Goal: Task Accomplishment & Management: Manage account settings

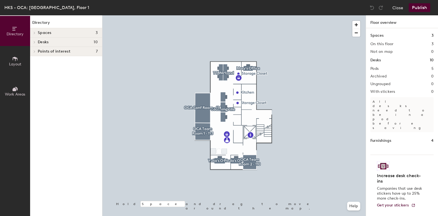
click at [50, 45] on div "Desks 10" at bounding box center [66, 42] width 72 height 9
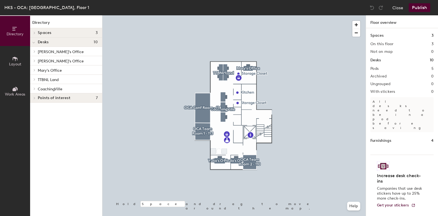
click at [51, 54] on span "[PERSON_NAME]'s Office" at bounding box center [61, 52] width 46 height 5
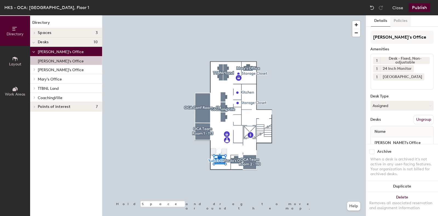
click at [398, 22] on button "Policies" at bounding box center [401, 20] width 20 height 11
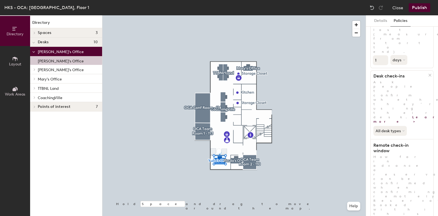
scroll to position [136, 0]
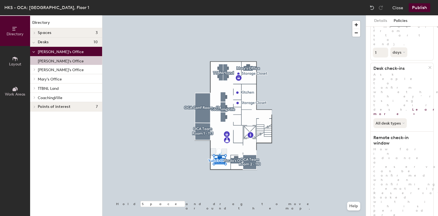
click at [40, 8] on div "HKS - OCA: [GEOGRAPHIC_DATA], Floor 1" at bounding box center [46, 7] width 85 height 7
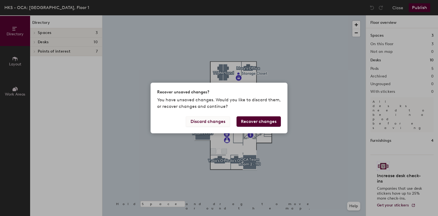
click at [216, 119] on button "Discard changes" at bounding box center [208, 121] width 44 height 10
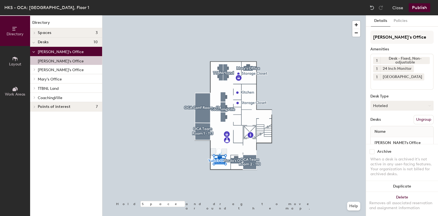
click at [384, 104] on button "Hoteled" at bounding box center [402, 106] width 63 height 10
click at [385, 121] on div "Assigned" at bounding box center [398, 123] width 55 height 8
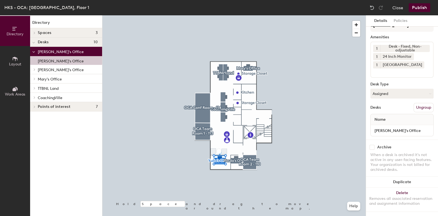
click at [416, 10] on button "Publish" at bounding box center [420, 7] width 22 height 9
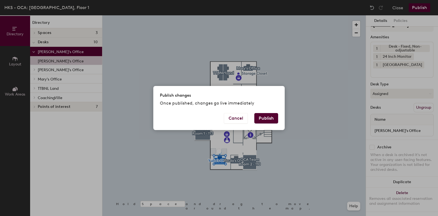
click at [265, 118] on button "Publish" at bounding box center [267, 118] width 24 height 10
